Goal: Task Accomplishment & Management: Manage account settings

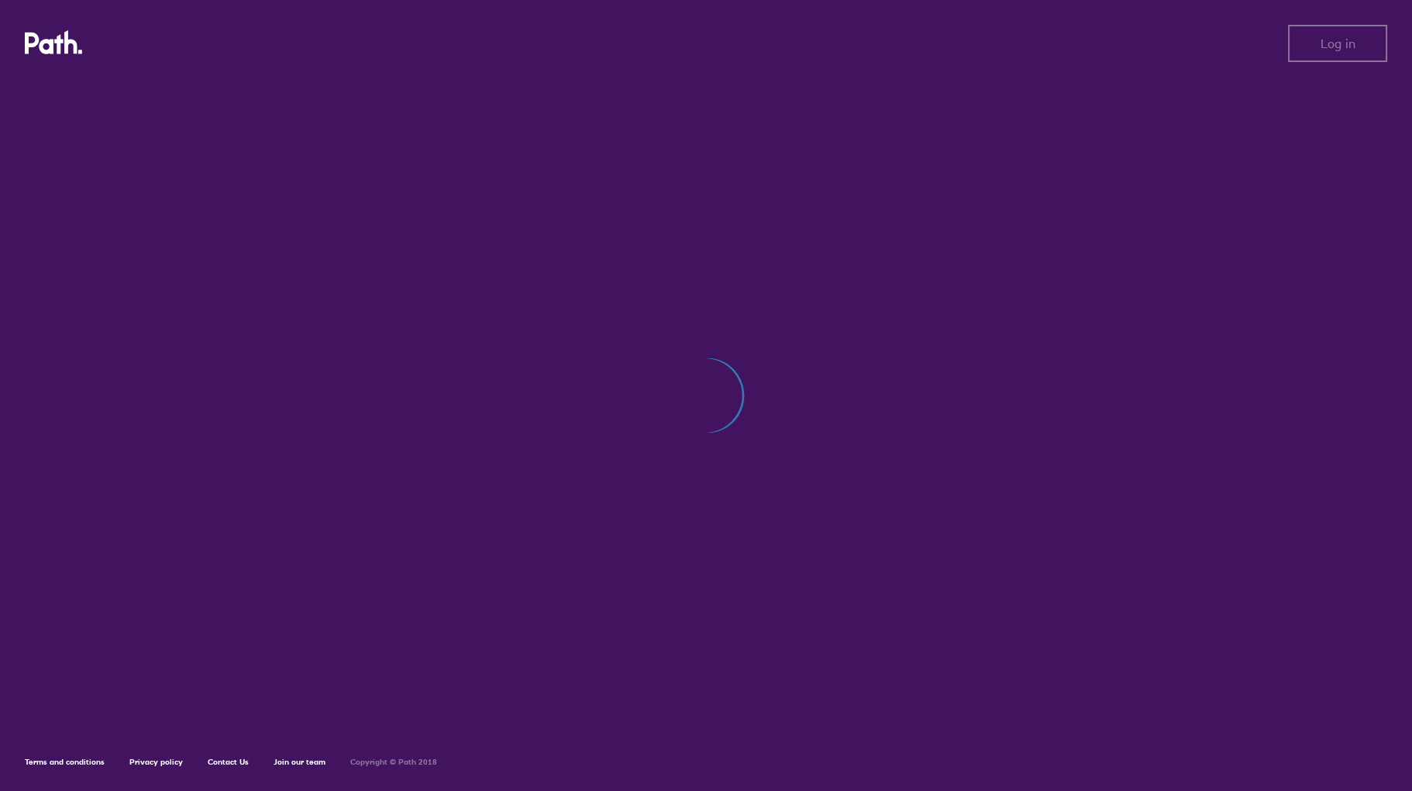
click at [150, 335] on div at bounding box center [706, 403] width 1363 height 649
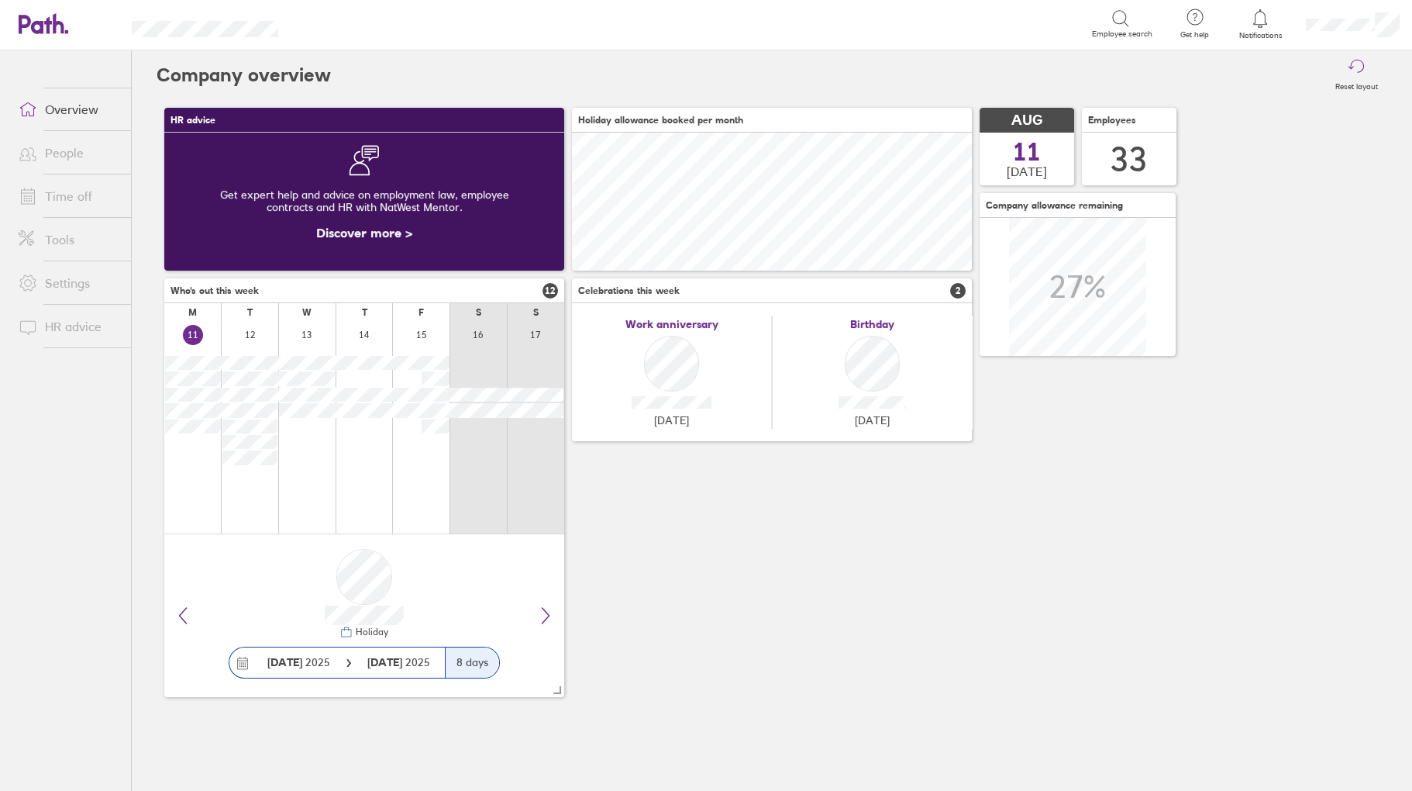
scroll to position [138, 400]
click at [78, 199] on link "Time off" at bounding box center [68, 196] width 125 height 31
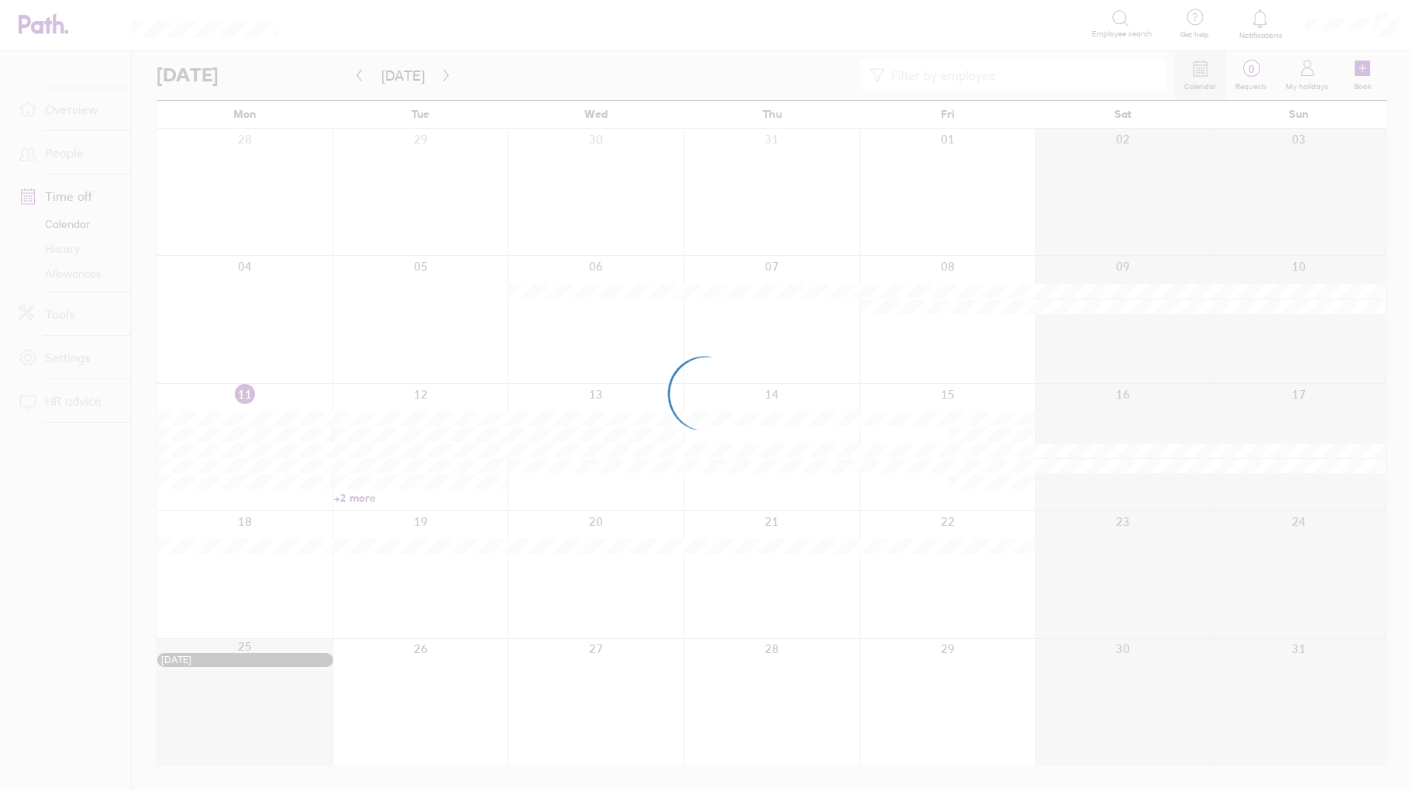
click at [554, 609] on div at bounding box center [706, 395] width 1412 height 791
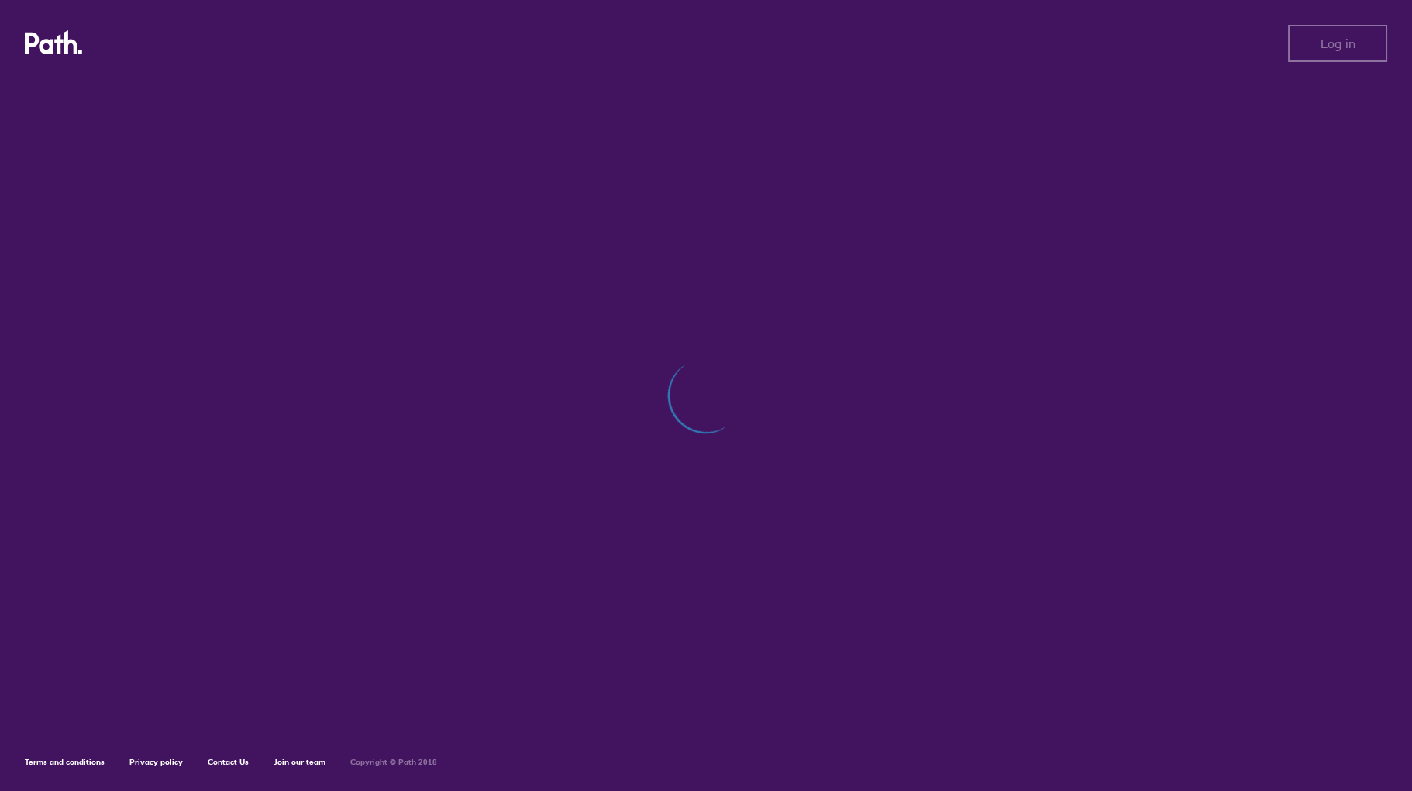
click at [257, 455] on div at bounding box center [706, 403] width 1363 height 649
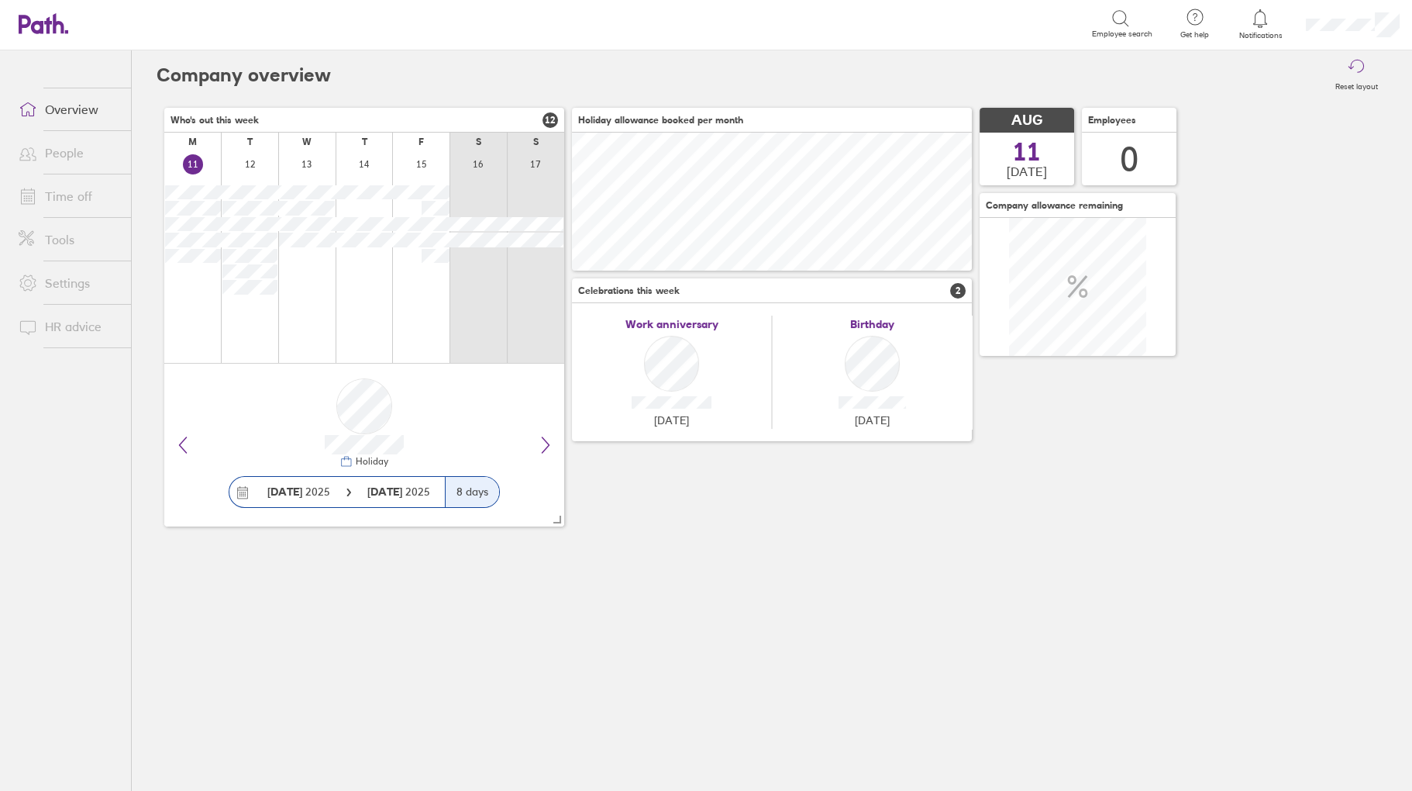
scroll to position [138, 400]
click at [65, 196] on link "Time off" at bounding box center [68, 196] width 125 height 31
